Goal: Task Accomplishment & Management: Use online tool/utility

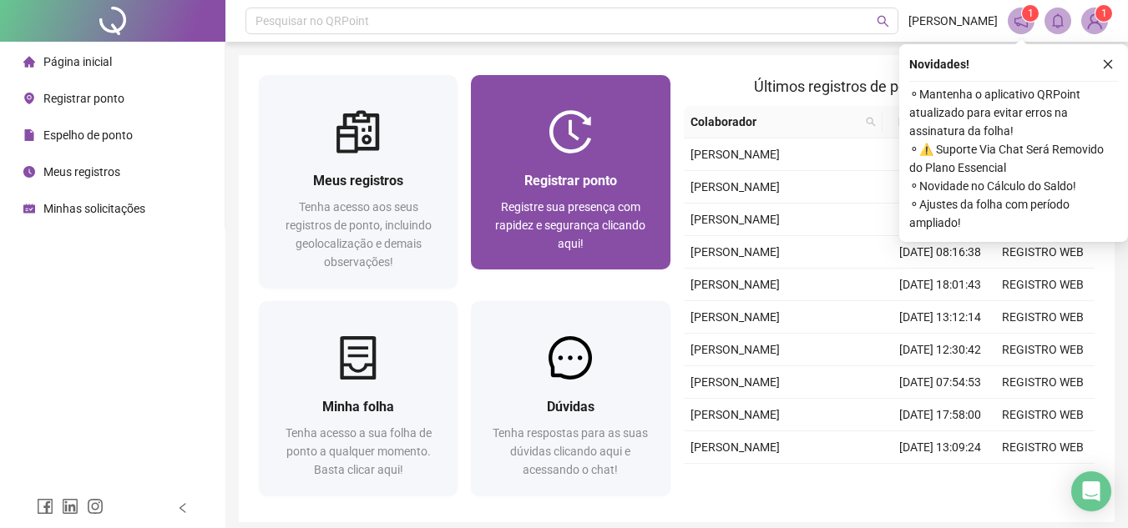
click at [613, 210] on span "Registre sua presença com rapidez e segurança clicando aqui!" at bounding box center [570, 225] width 150 height 50
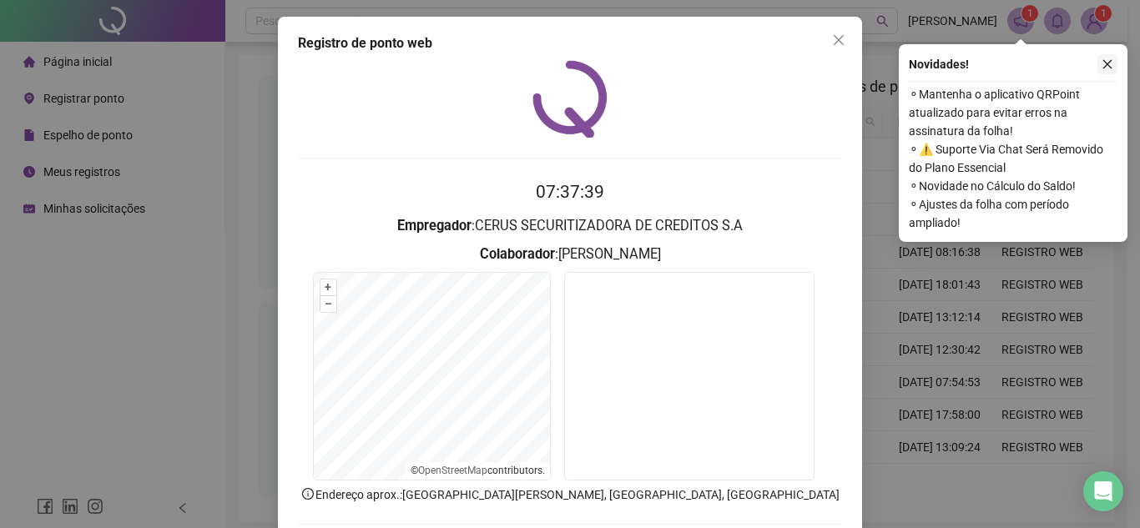
click at [1106, 58] on button "button" at bounding box center [1108, 64] width 20 height 20
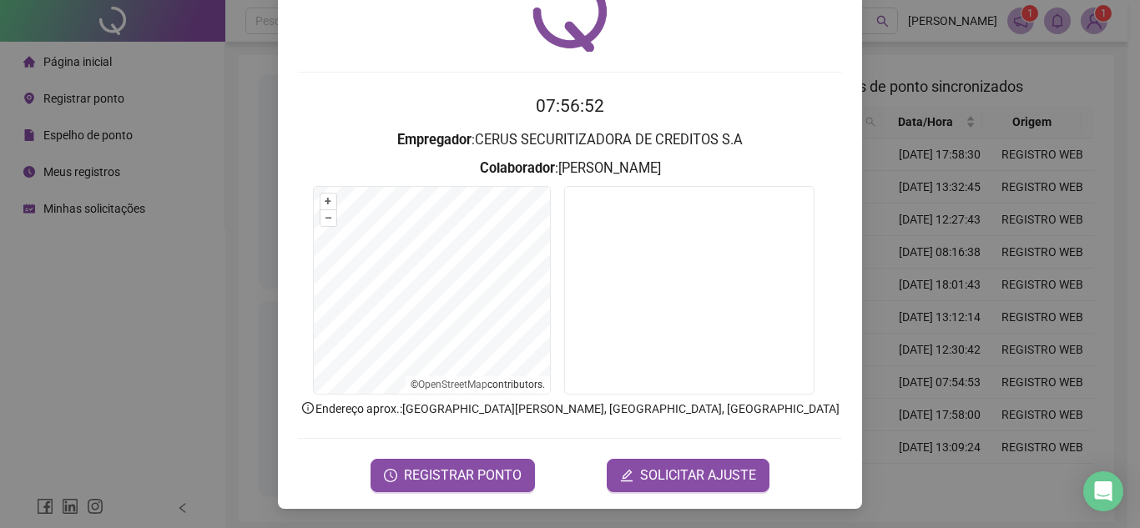
scroll to position [87, 0]
click at [478, 468] on span "REGISTRAR PONTO" at bounding box center [463, 475] width 118 height 20
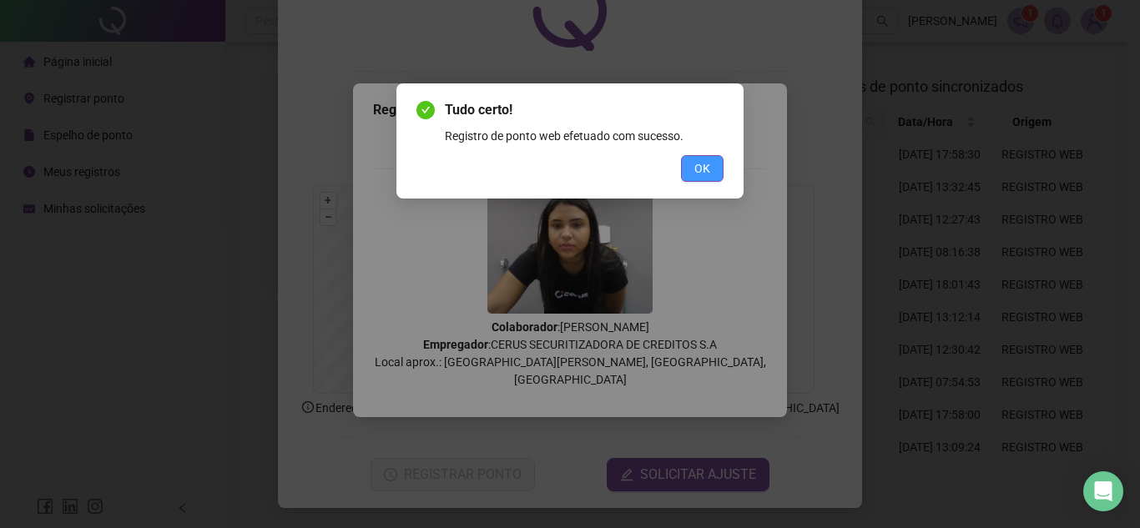
click at [714, 167] on button "OK" at bounding box center [702, 168] width 43 height 27
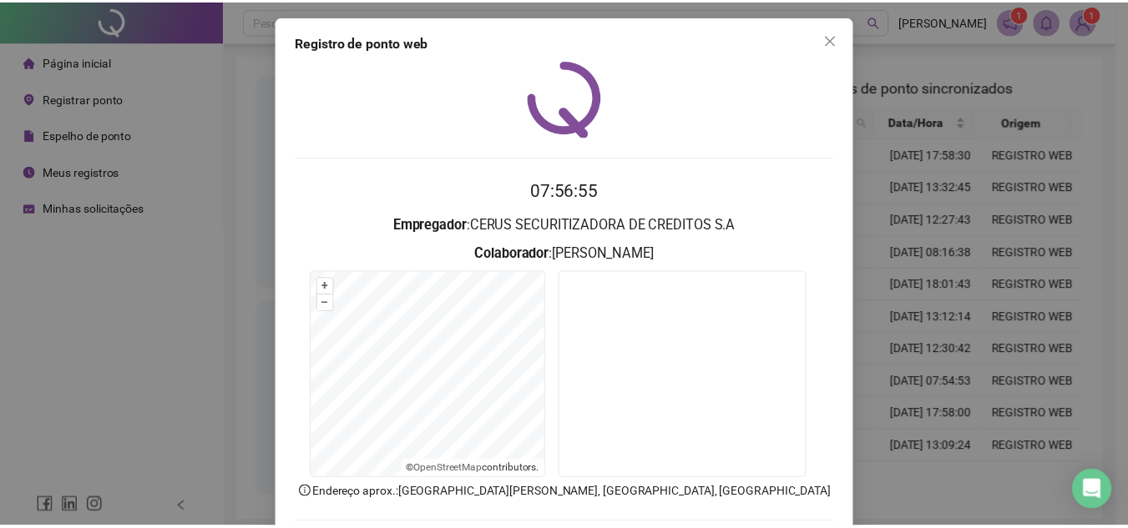
scroll to position [0, 0]
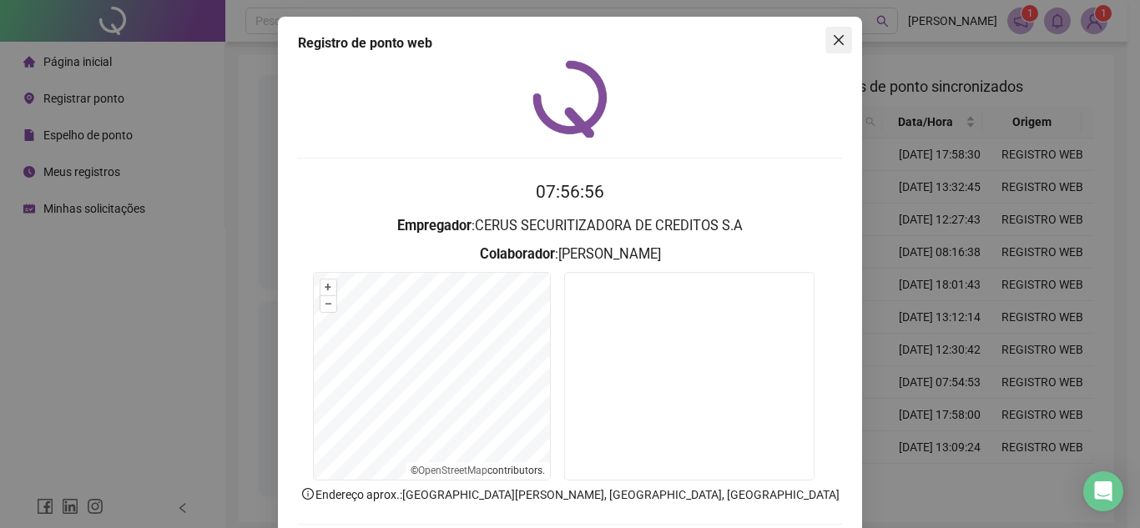
click at [837, 41] on icon "close" at bounding box center [838, 39] width 13 height 13
